Goal: Task Accomplishment & Management: Complete application form

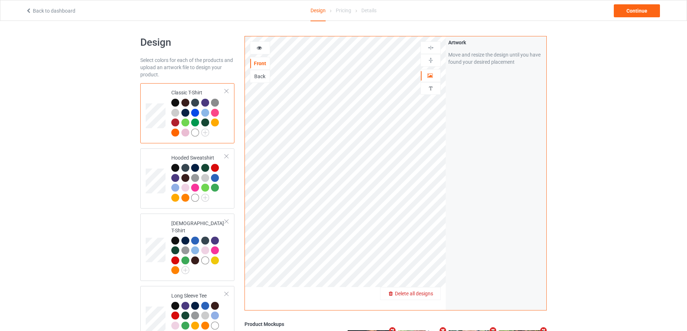
click at [433, 295] on span "Delete all designs" at bounding box center [414, 294] width 38 height 6
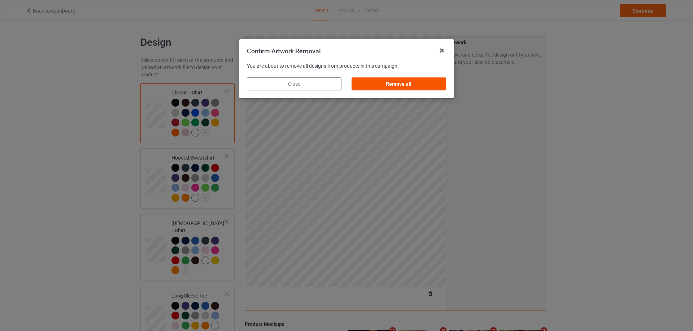
click at [386, 82] on div "Remove all" at bounding box center [398, 84] width 95 height 13
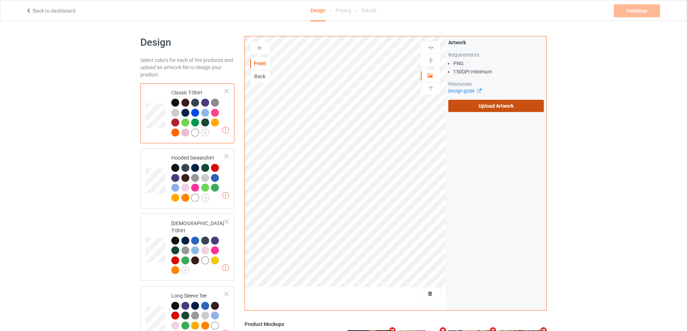
click at [477, 103] on label "Upload Artwork" at bounding box center [496, 106] width 96 height 12
click at [0, 0] on input "Upload Artwork" at bounding box center [0, 0] width 0 height 0
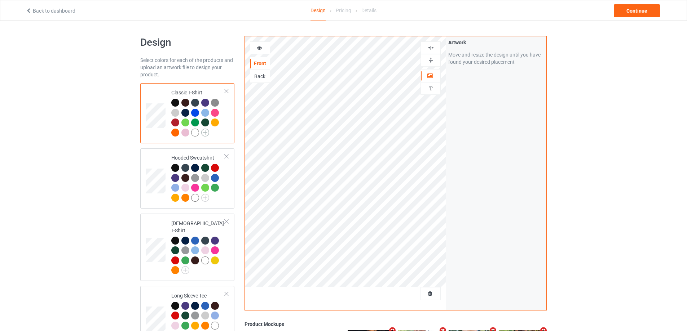
click at [208, 135] on img at bounding box center [205, 133] width 8 height 8
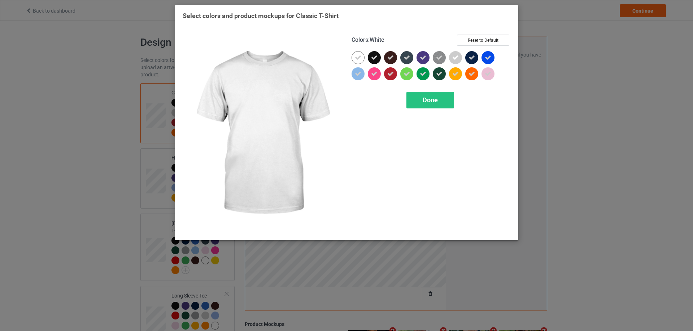
click at [360, 54] on icon at bounding box center [358, 57] width 6 height 6
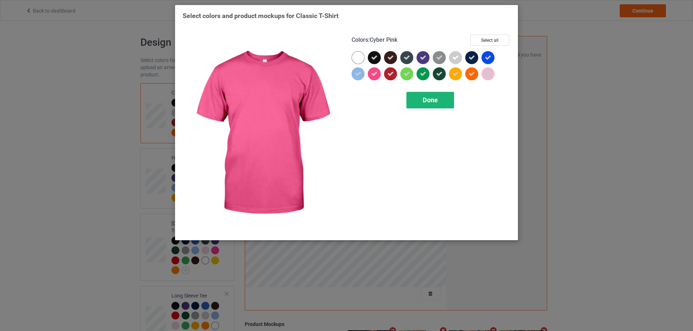
click at [426, 100] on span "Done" at bounding box center [429, 100] width 15 height 8
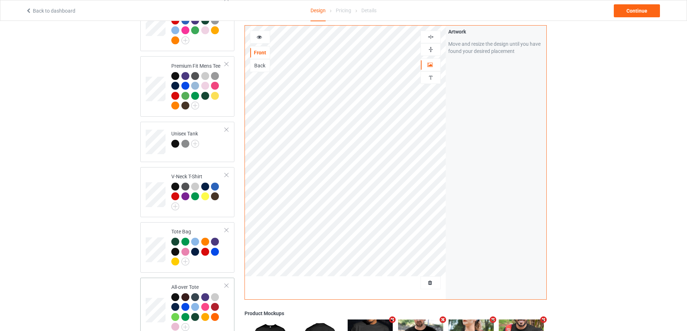
scroll to position [505, 0]
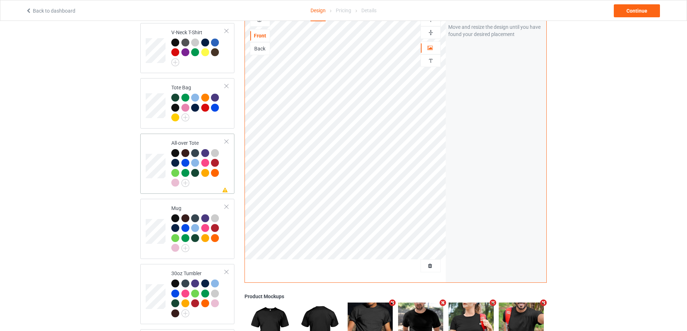
click at [210, 183] on div at bounding box center [198, 169] width 54 height 40
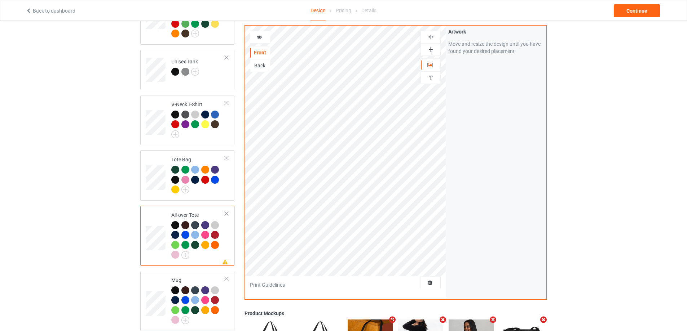
scroll to position [541, 0]
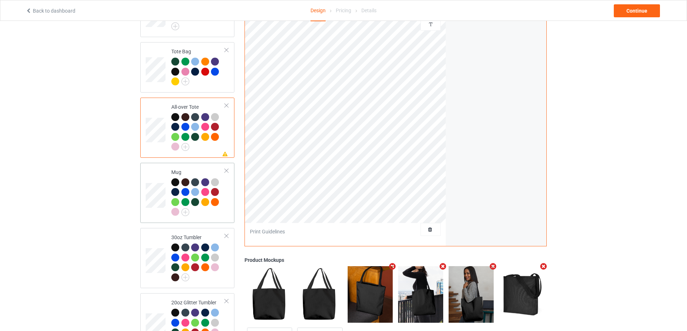
click at [218, 218] on div "Mug" at bounding box center [187, 193] width 94 height 60
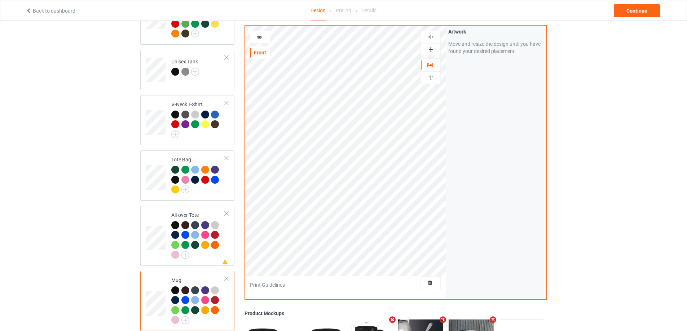
scroll to position [541, 0]
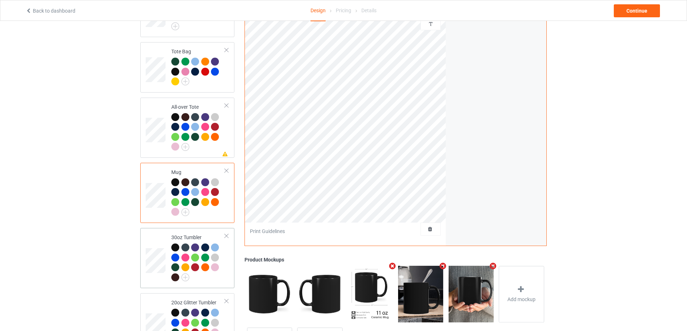
click at [225, 274] on td "30oz Tumbler" at bounding box center [198, 258] width 62 height 54
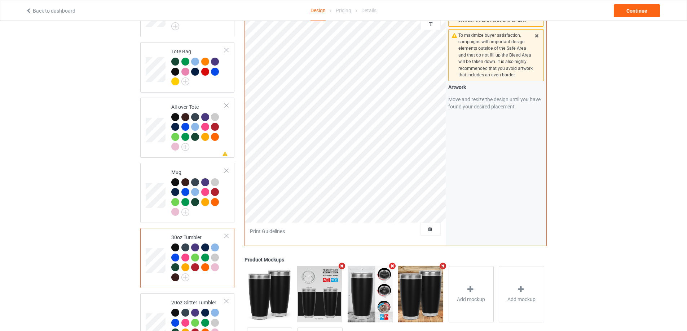
scroll to position [610, 0]
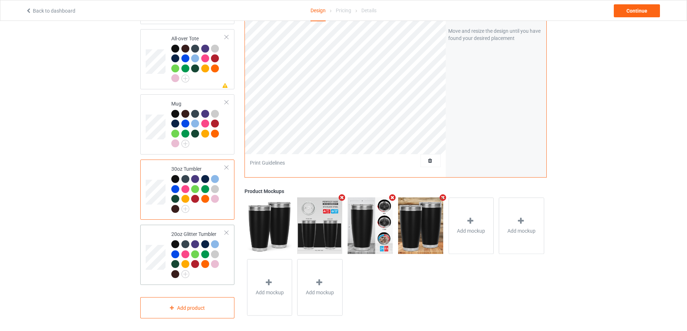
click at [221, 256] on div at bounding box center [198, 261] width 54 height 40
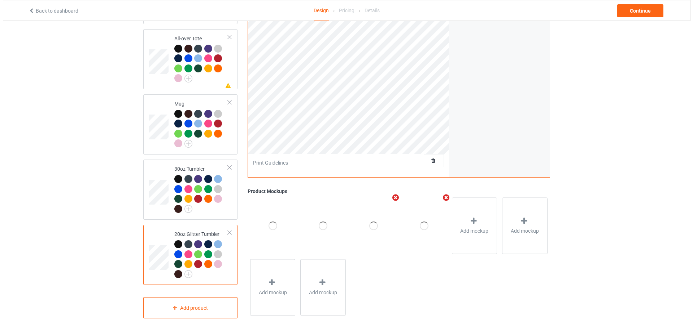
scroll to position [465, 0]
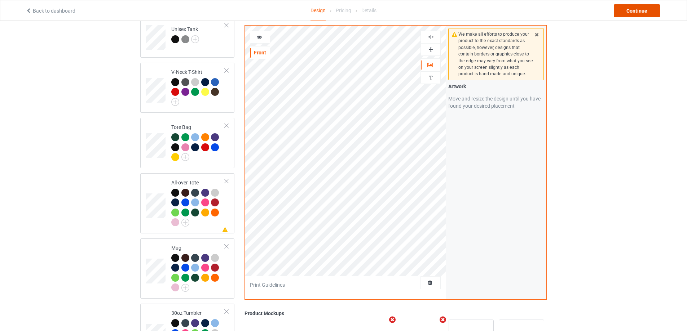
click at [646, 11] on div "Continue" at bounding box center [637, 10] width 46 height 13
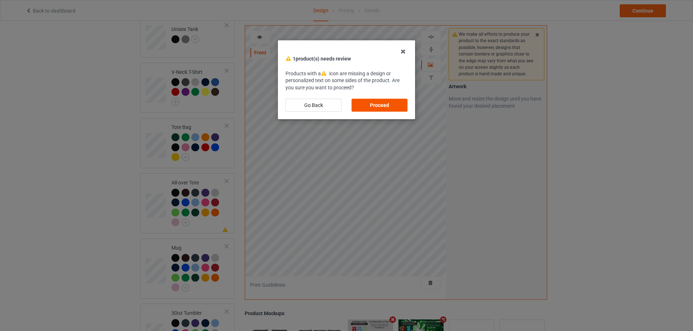
click at [382, 103] on div "Proceed" at bounding box center [379, 105] width 56 height 13
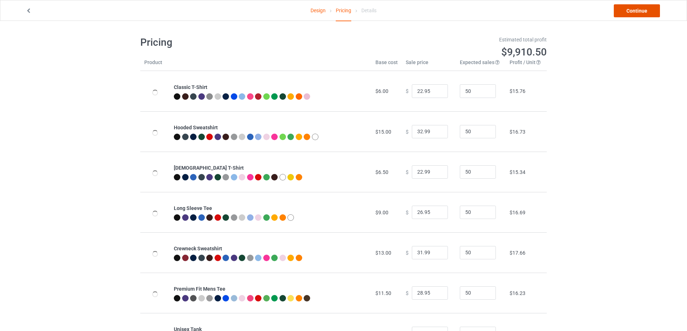
click at [631, 10] on link "Continue" at bounding box center [637, 10] width 46 height 13
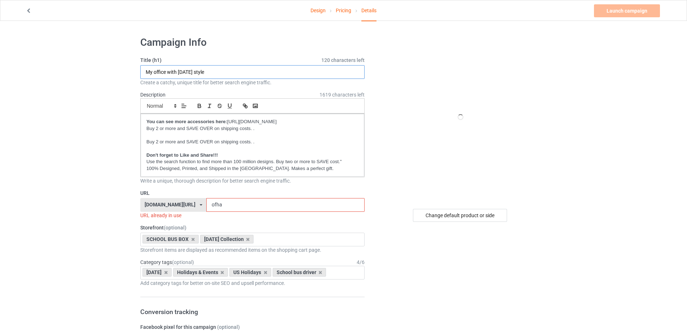
click at [220, 73] on input "My office with [DATE] style" at bounding box center [252, 72] width 224 height 14
paste input "I transport the Cutest Pumpkins"
type input "I transport the Cutest Pumpkins"
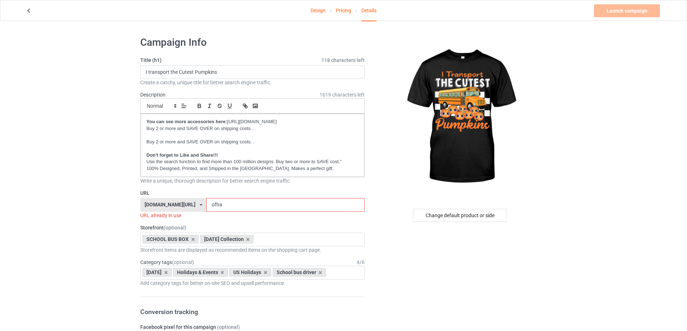
click at [231, 209] on input "ofha" at bounding box center [285, 205] width 158 height 14
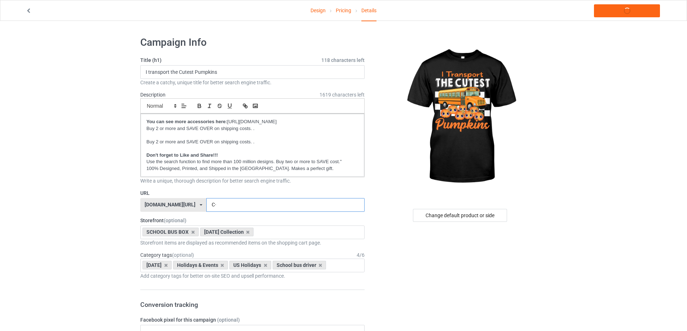
type input "C"
type input "cut5pum"
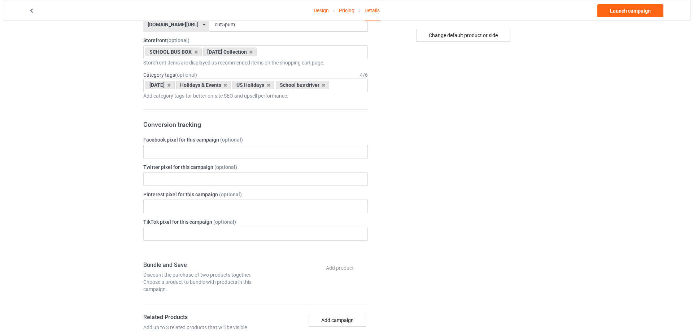
scroll to position [433, 0]
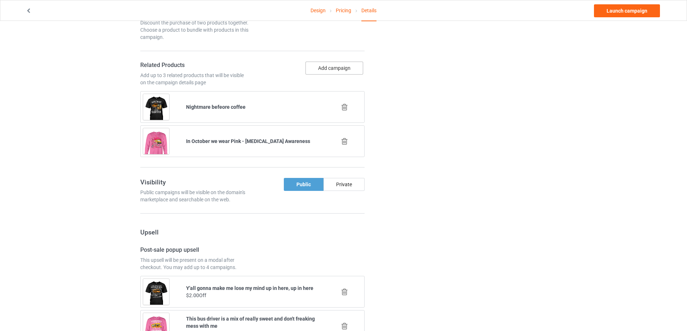
click at [334, 68] on button "Add campaign" at bounding box center [335, 68] width 58 height 13
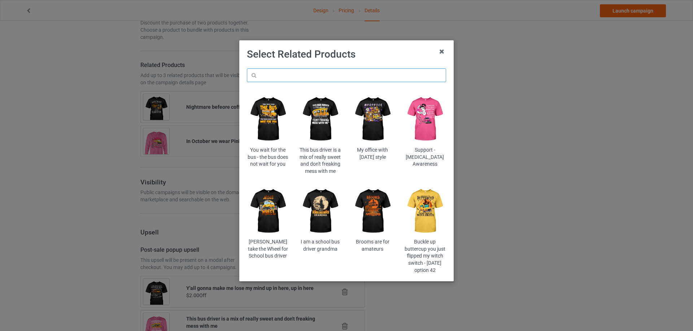
click at [338, 80] on input "text" at bounding box center [346, 76] width 199 height 14
click at [373, 119] on img at bounding box center [372, 119] width 42 height 53
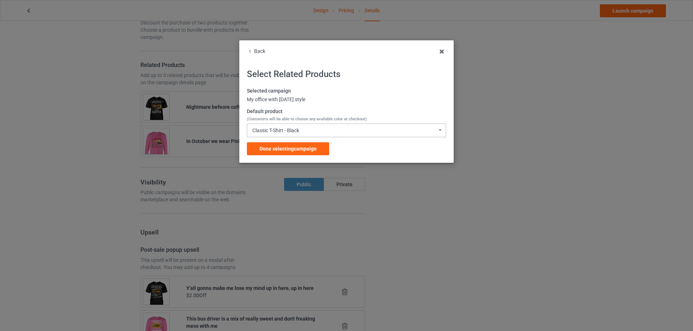
click at [290, 127] on div "Classic T-Shirt - Black Classic T-Shirt - Black Classic T-Shirt - Chocolate Cla…" at bounding box center [346, 131] width 199 height 14
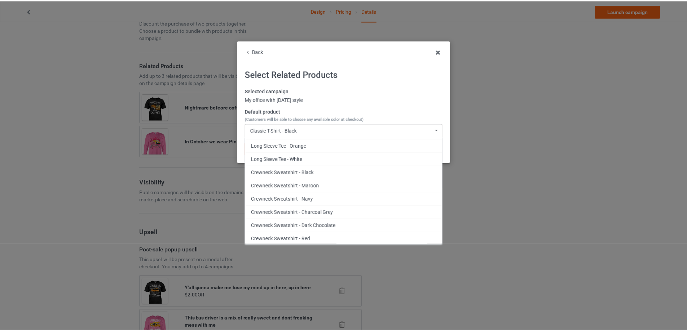
scroll to position [794, 0]
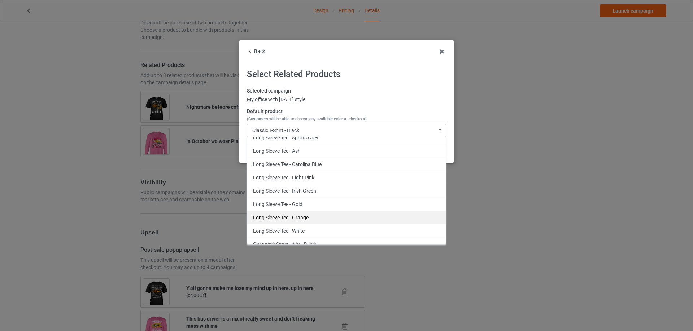
click at [331, 221] on div "Long Sleeve Tee - Orange" at bounding box center [346, 217] width 198 height 13
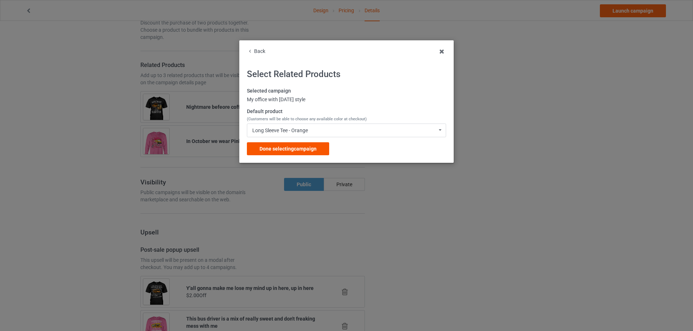
click at [314, 148] on span "Done selecting campaign" at bounding box center [287, 149] width 57 height 6
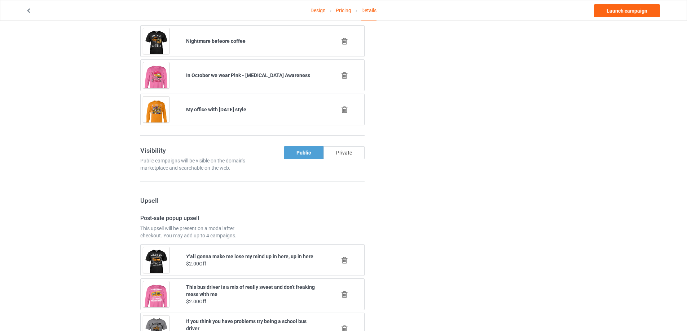
scroll to position [355, 0]
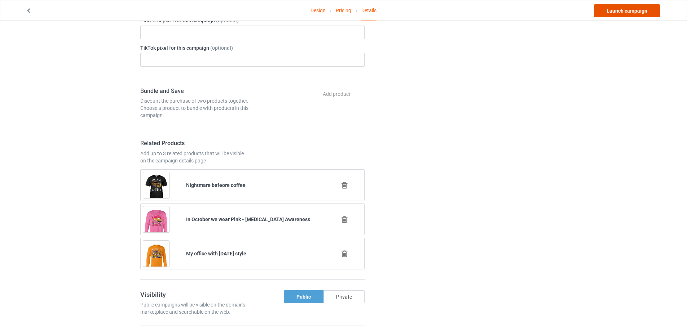
click at [621, 9] on link "Launch campaign" at bounding box center [627, 10] width 66 height 13
